Goal: Find specific page/section: Find specific page/section

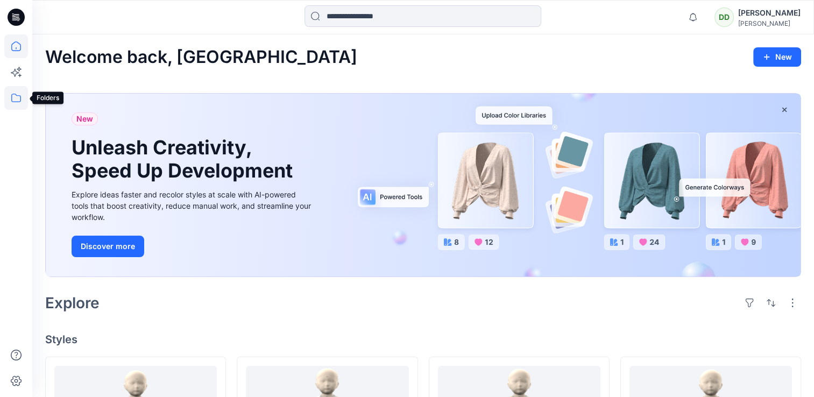
click at [18, 94] on icon at bounding box center [16, 98] width 24 height 24
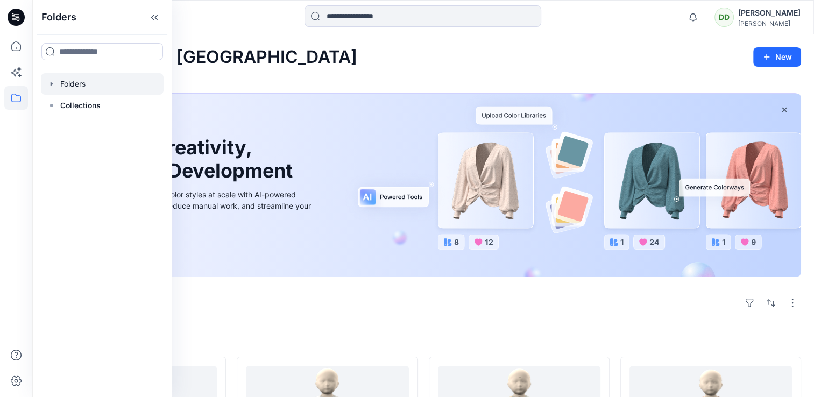
click at [74, 88] on div at bounding box center [102, 84] width 123 height 22
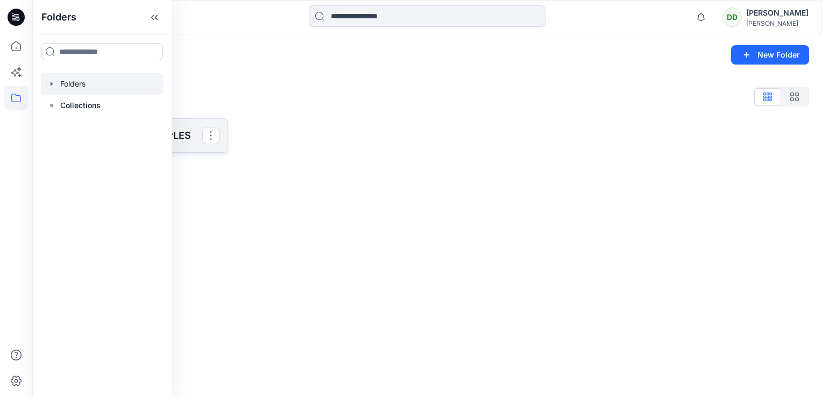
click at [179, 136] on p "SAINSBURY 3D SAMPLES" at bounding box center [135, 135] width 133 height 15
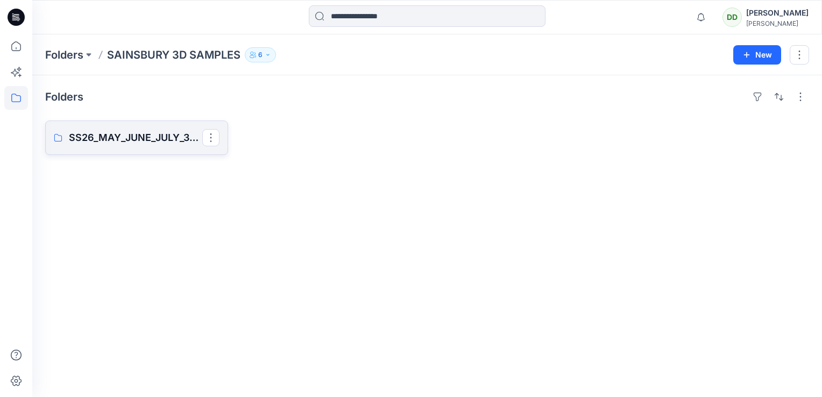
click at [125, 135] on p "SS26_MAY_JUNE_JULY_3D SAMPLES" at bounding box center [135, 137] width 133 height 15
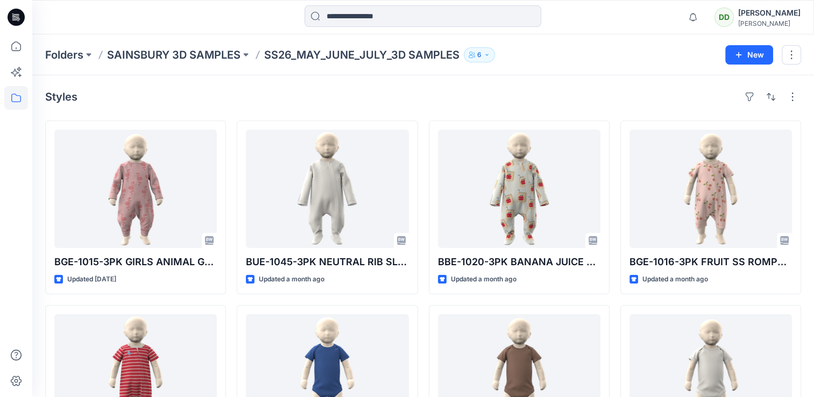
click at [693, 14] on div "Notifications LC Leanne Carr commented on BGE-1015-3PK GIRLS ANIMAL GWM SLEEPSU…" at bounding box center [741, 17] width 118 height 24
click at [684, 17] on icon "button" at bounding box center [693, 17] width 20 height 22
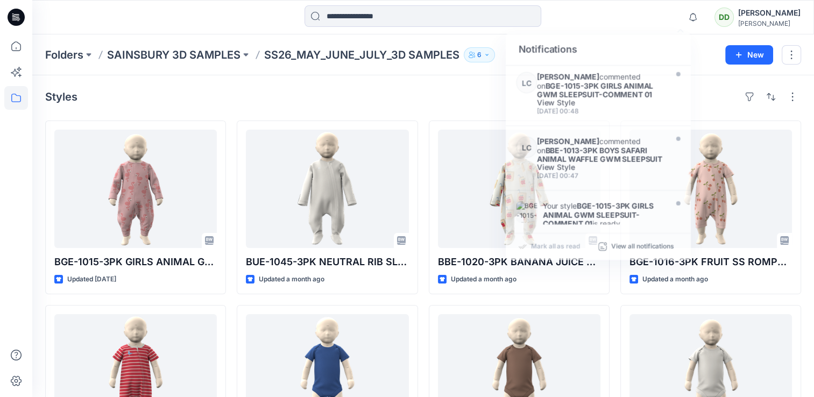
click at [485, 100] on div "Styles" at bounding box center [423, 96] width 756 height 17
